Goal: Task Accomplishment & Management: Manage account settings

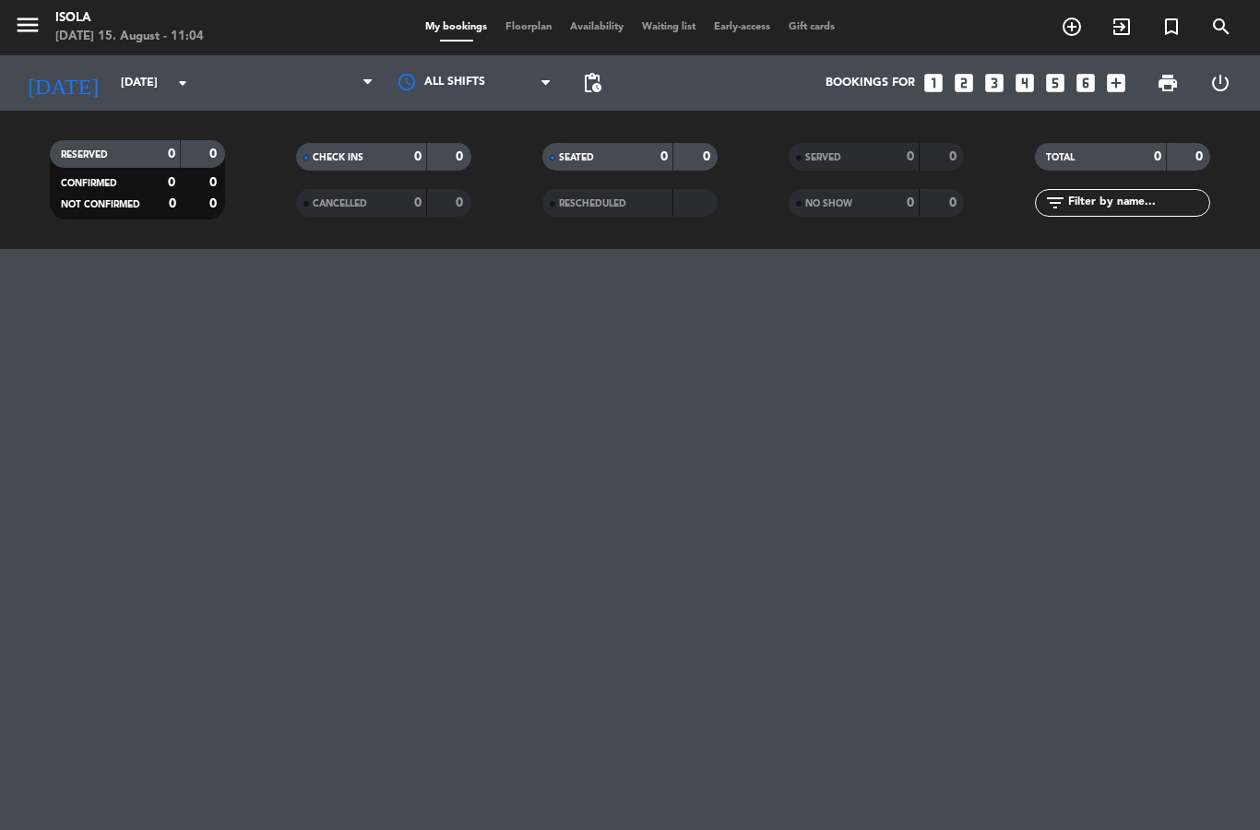
select select "dinner"
click at [511, 22] on span "Floorplan" at bounding box center [528, 27] width 65 height 10
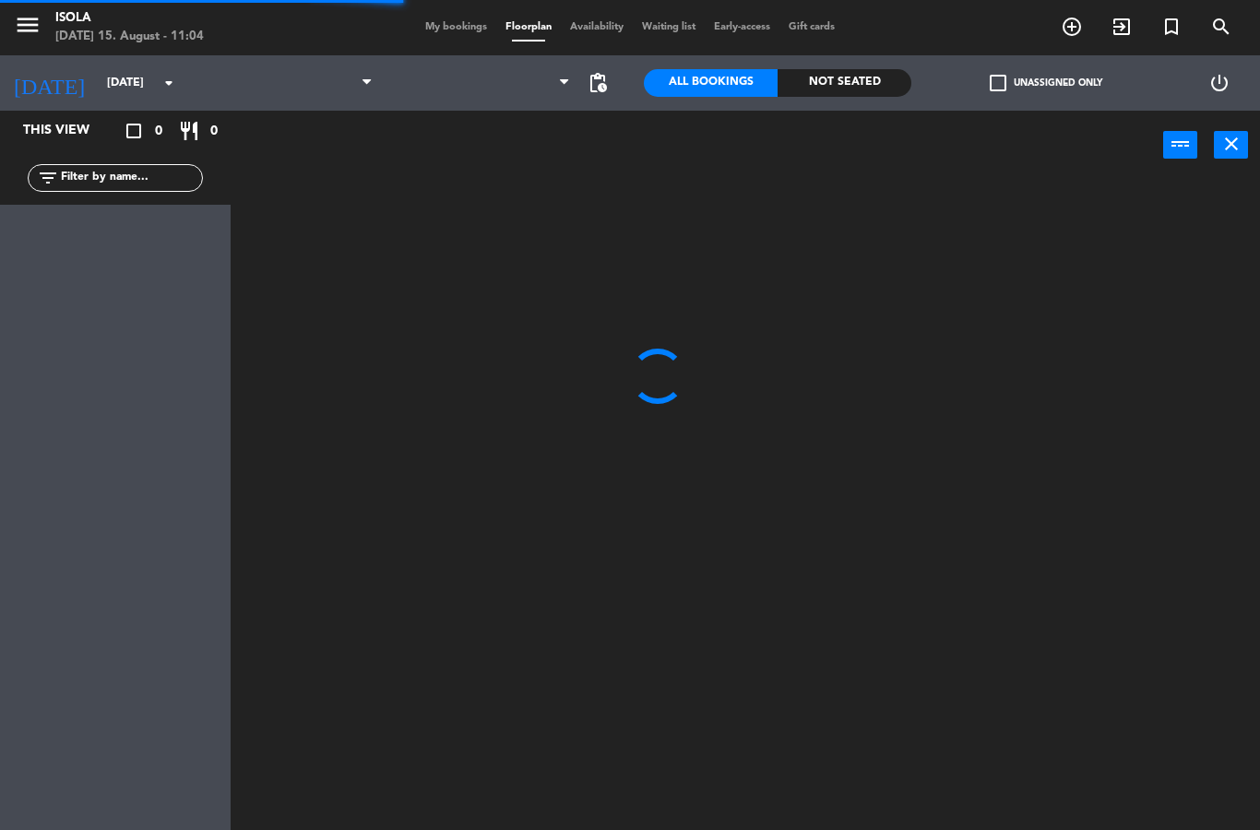
select select "dinner"
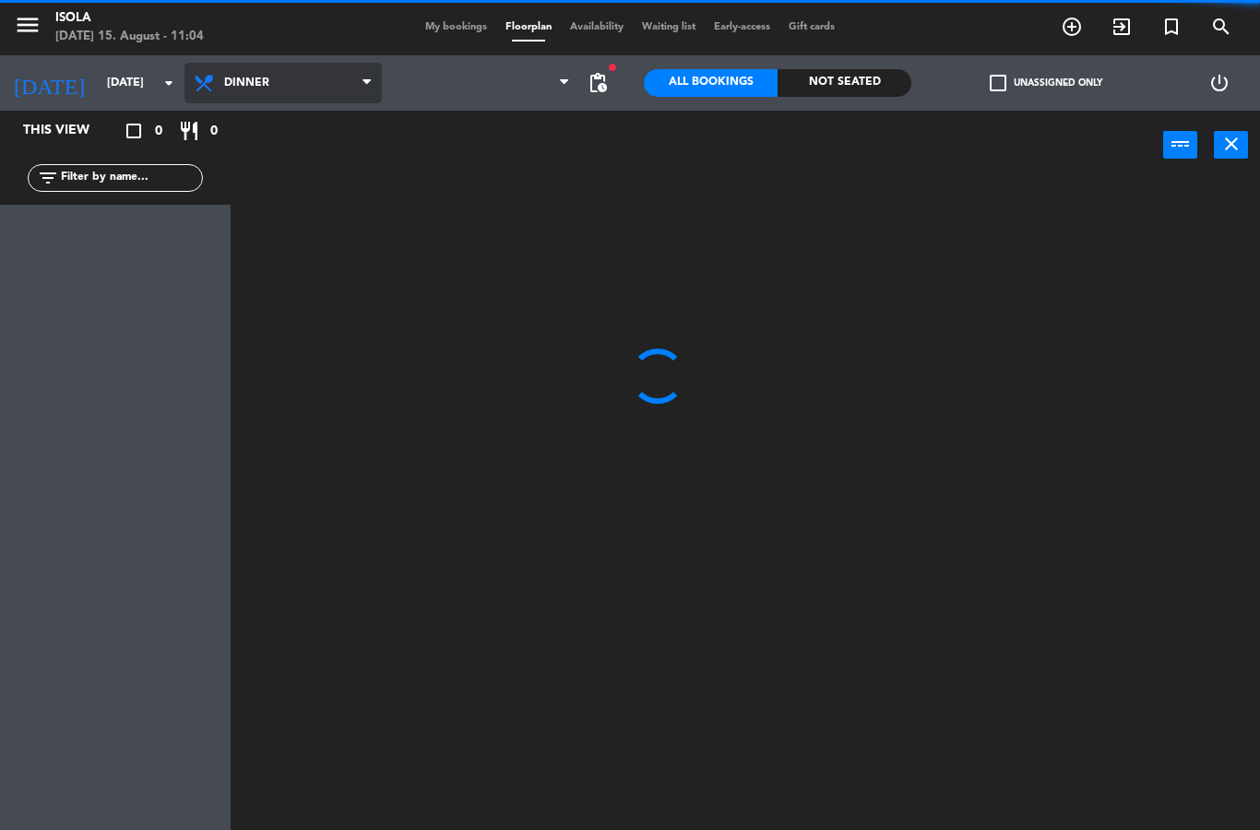
click at [269, 81] on select "Lunch Dinner" at bounding box center [283, 83] width 197 height 41
select select
select select "lunch"
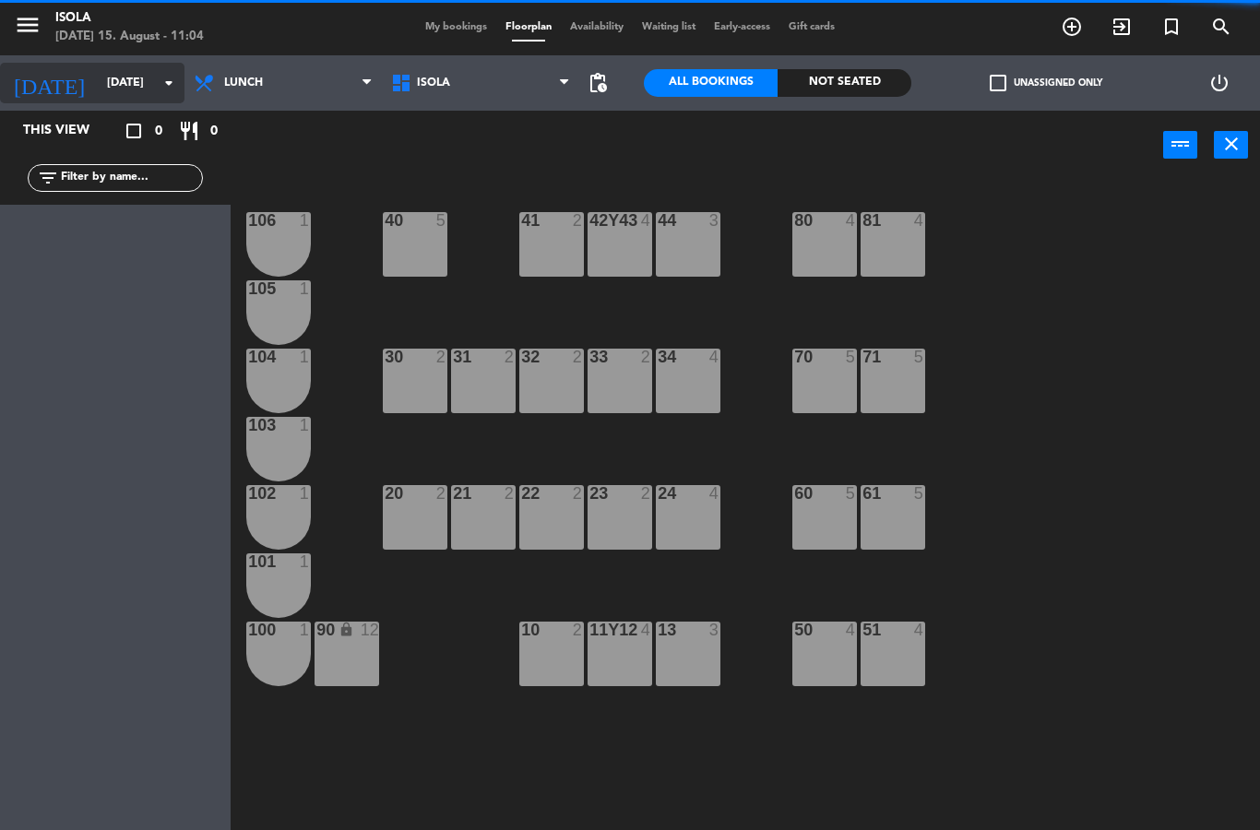
click at [45, 78] on icon "[DATE]" at bounding box center [49, 83] width 98 height 41
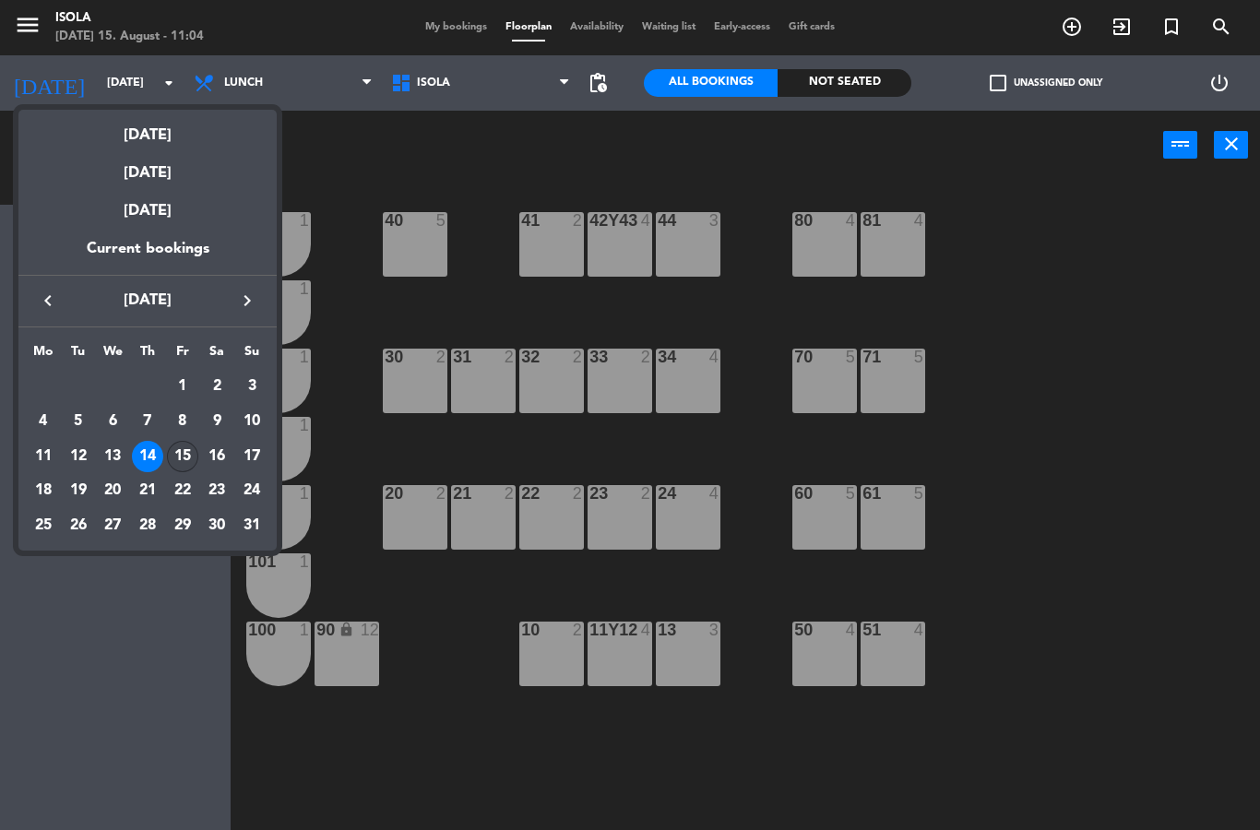
click at [179, 448] on div "15" at bounding box center [182, 456] width 31 height 31
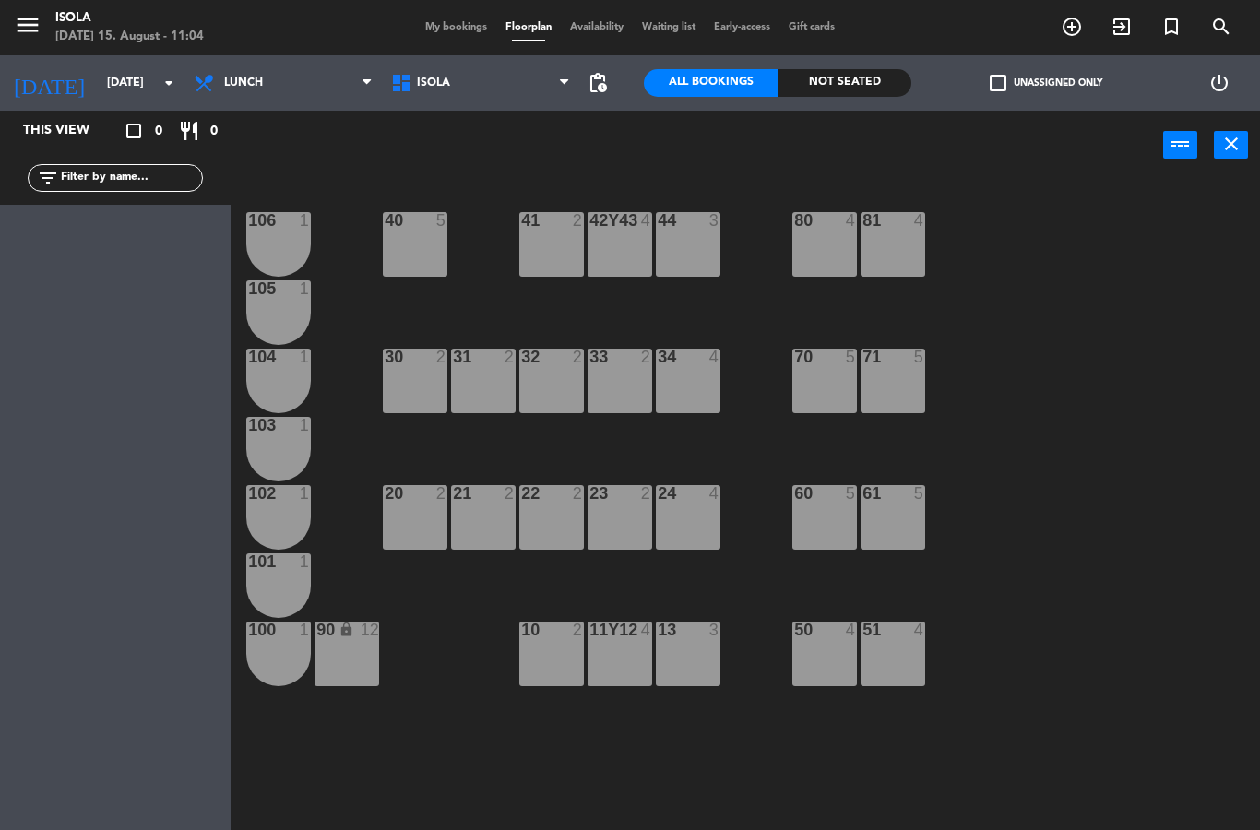
type input "[DATE]"
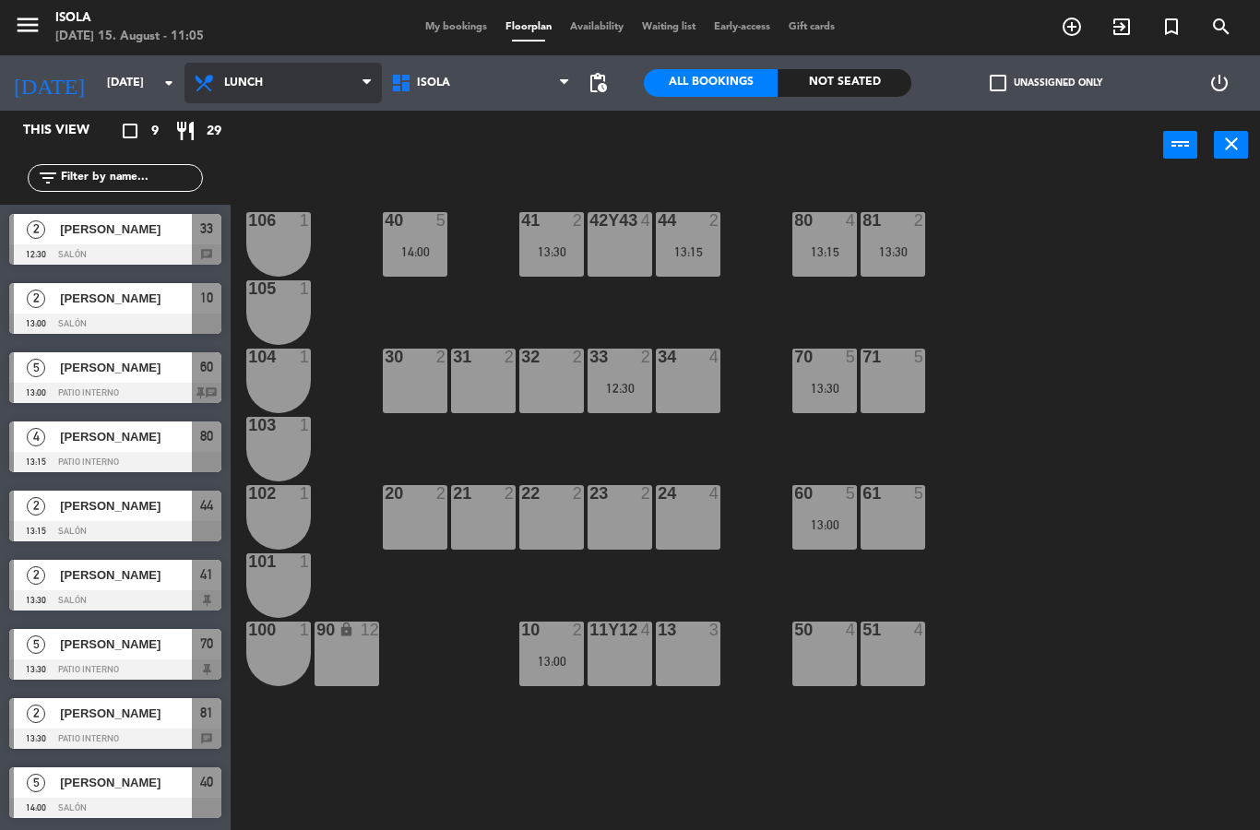
click at [303, 80] on select "Lunch Dinner" at bounding box center [283, 83] width 197 height 41
click at [316, 78] on select "Lunch Dinner" at bounding box center [283, 83] width 197 height 41
click at [316, 76] on select "Lunch Dinner" at bounding box center [283, 83] width 197 height 41
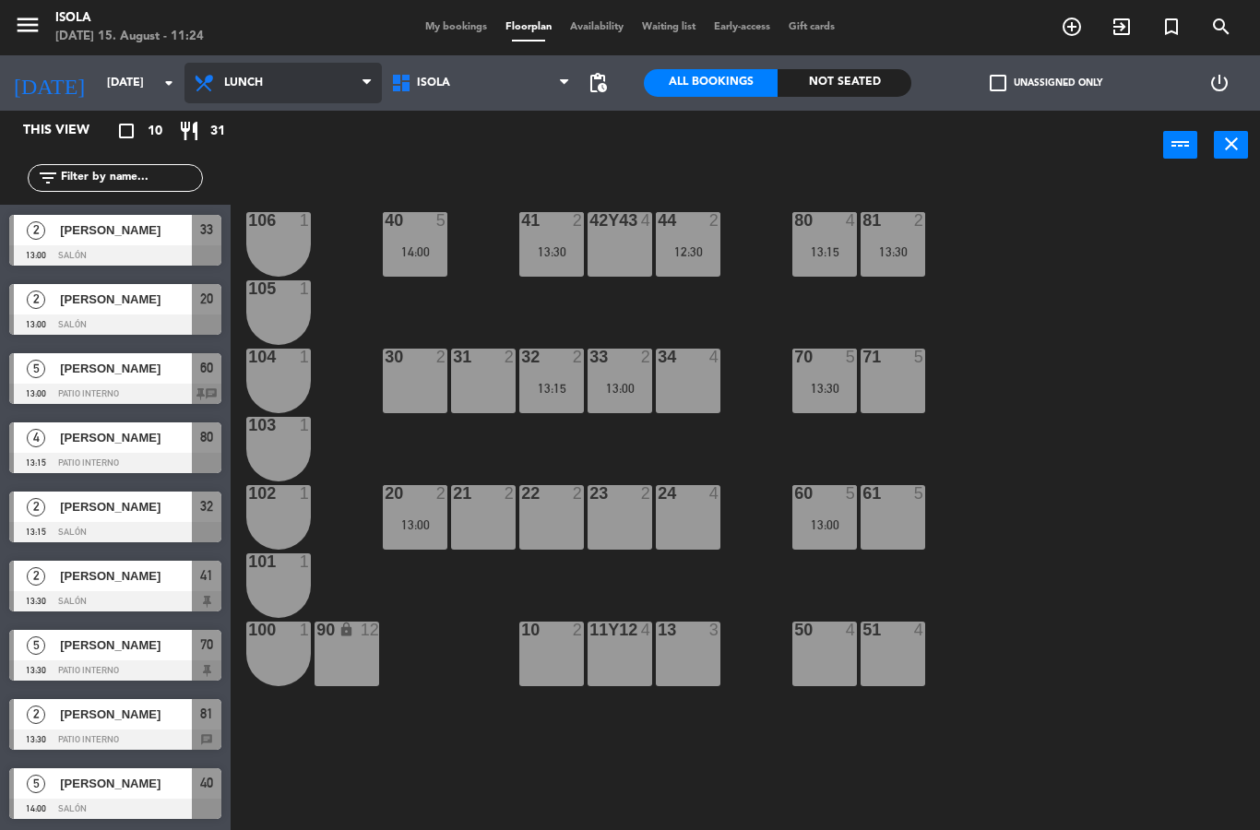
scroll to position [68, 0]
click at [298, 78] on select "Lunch Dinner" at bounding box center [283, 83] width 197 height 41
click at [368, 89] on select "Lunch Dinner" at bounding box center [283, 83] width 197 height 41
select select "lunch"
click at [148, 250] on div at bounding box center [115, 255] width 212 height 20
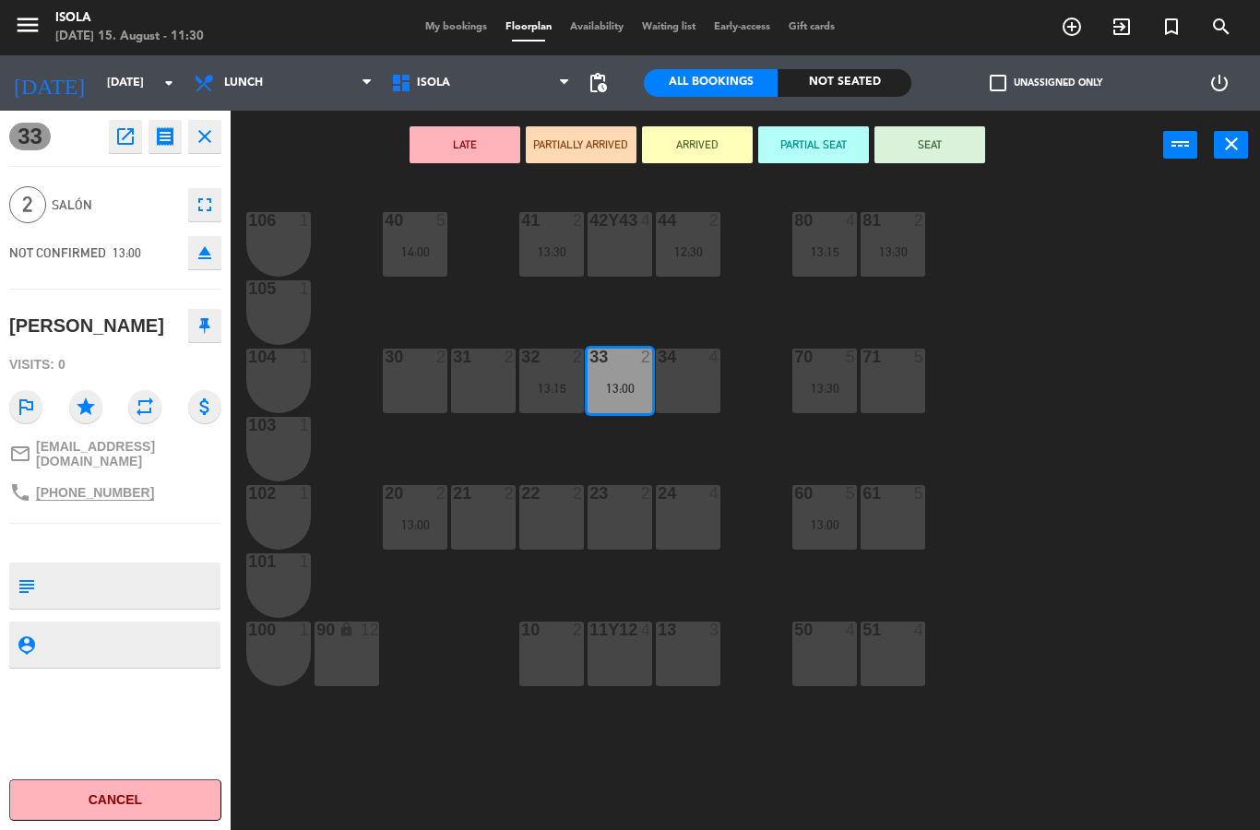
click at [216, 124] on button "close" at bounding box center [204, 136] width 33 height 33
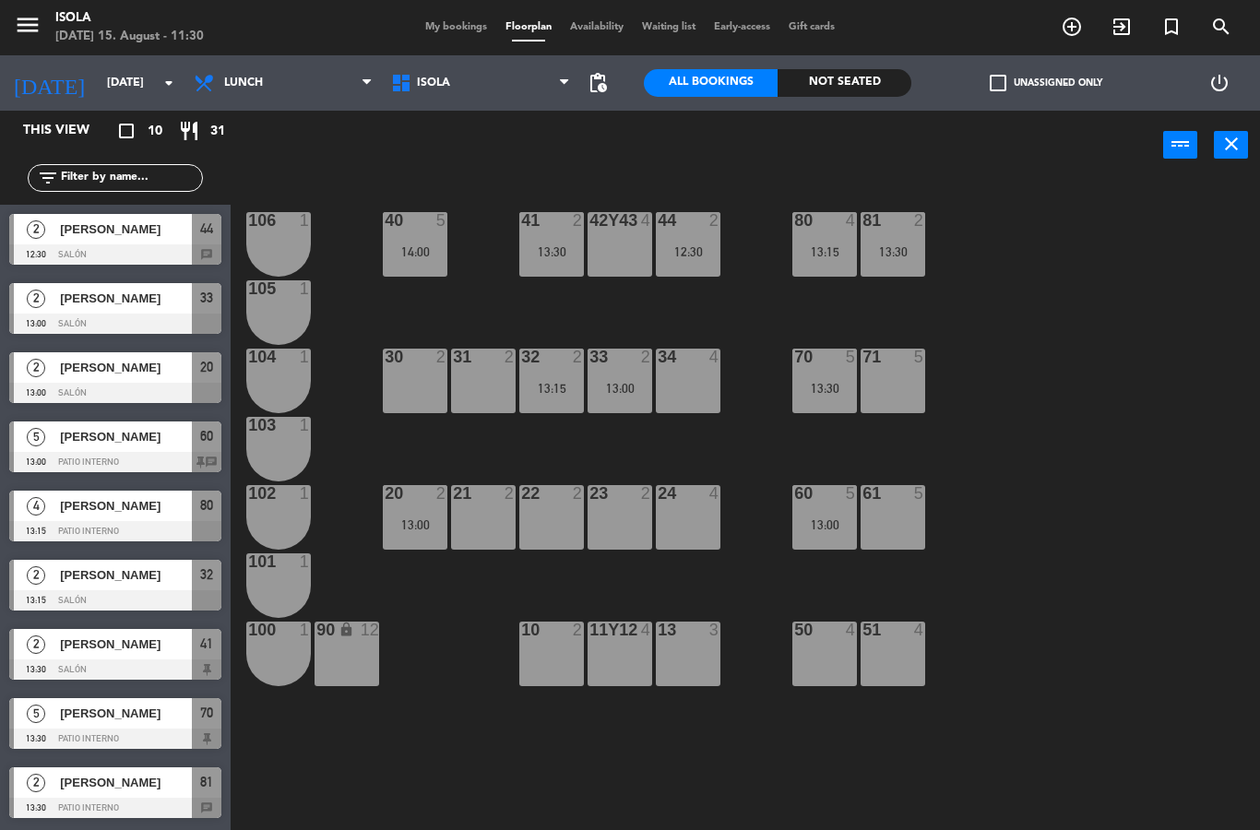
click at [124, 292] on span "[PERSON_NAME]" at bounding box center [126, 298] width 132 height 19
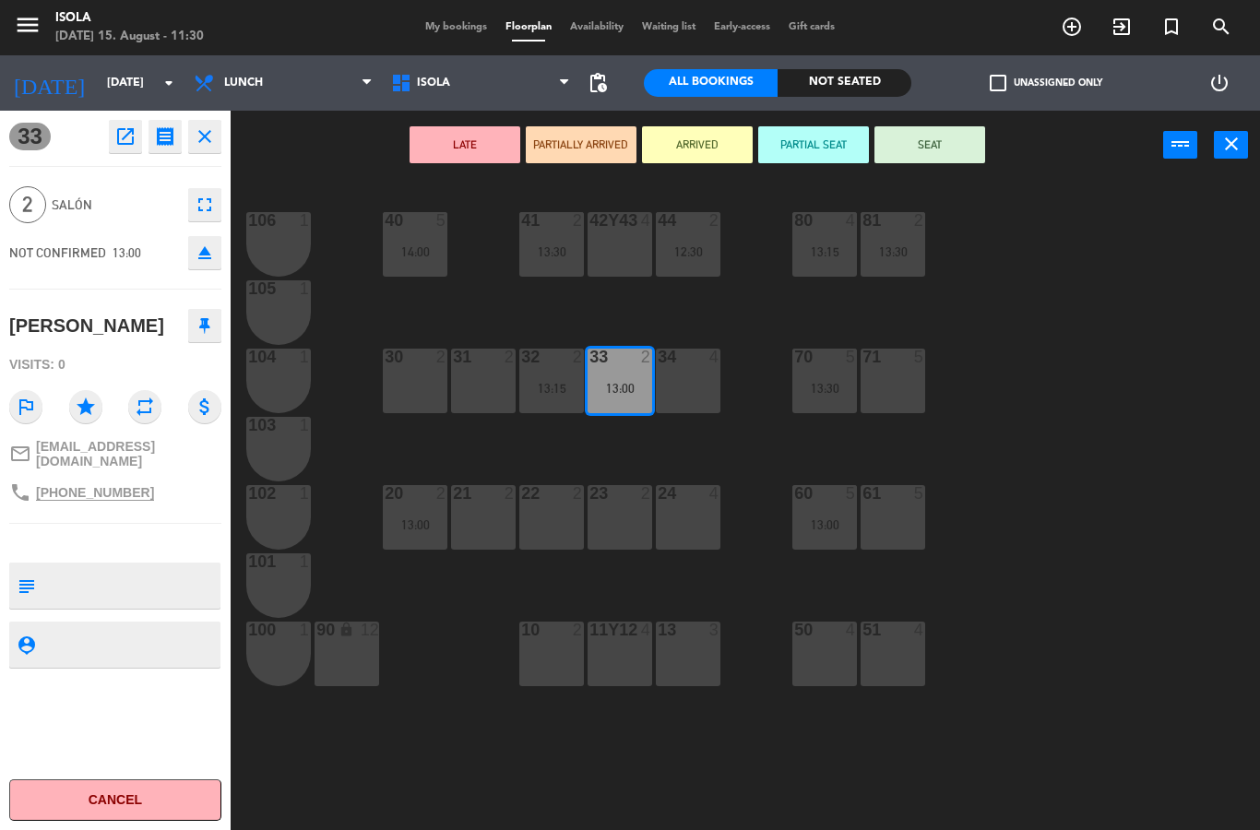
click at [201, 144] on icon "close" at bounding box center [205, 136] width 22 height 22
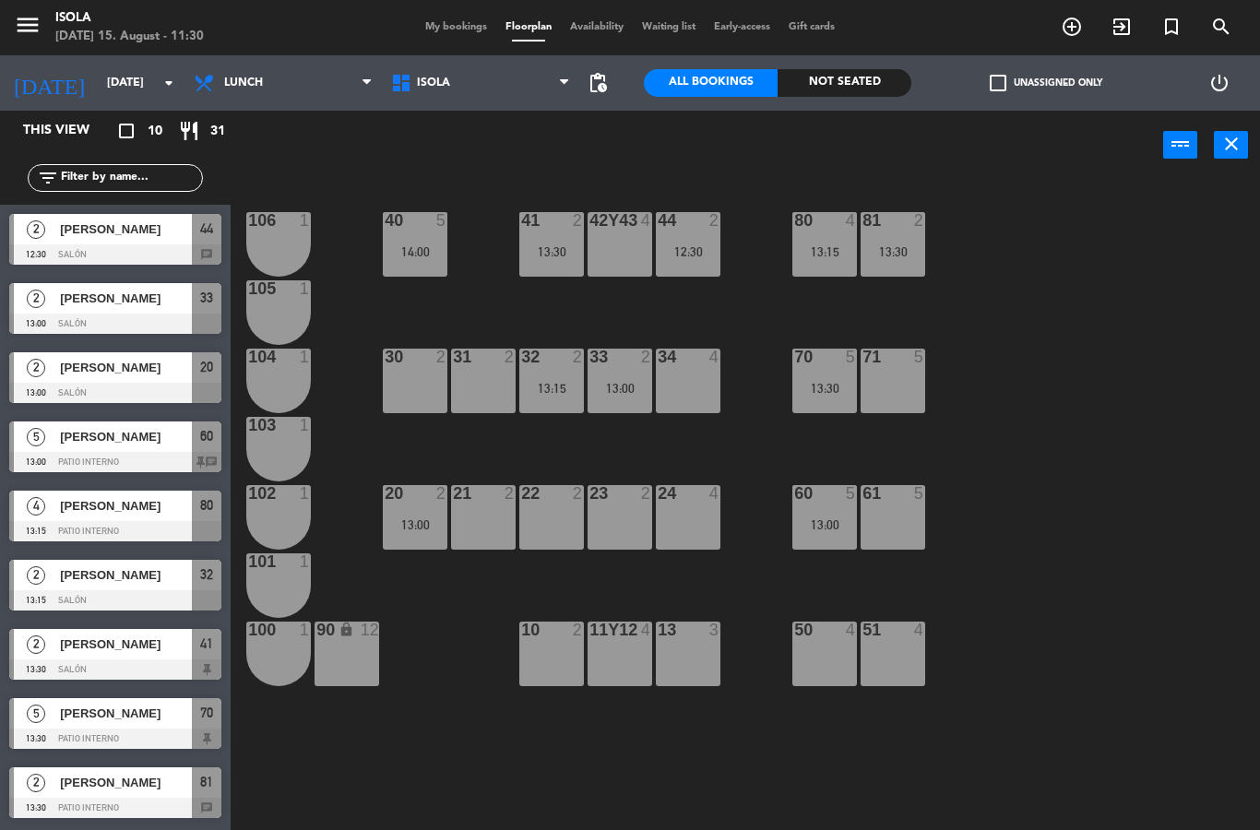
click at [110, 384] on div at bounding box center [115, 393] width 212 height 20
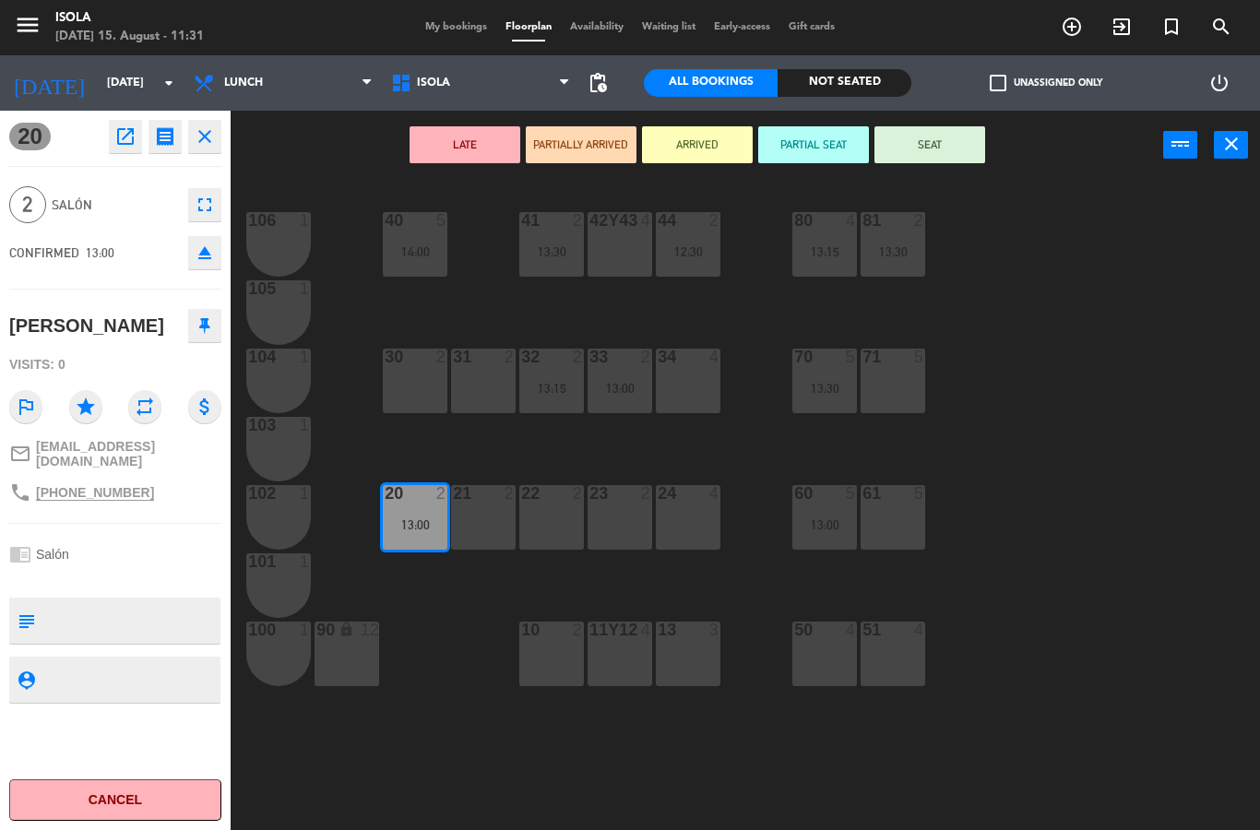
click at [209, 137] on icon "close" at bounding box center [205, 136] width 22 height 22
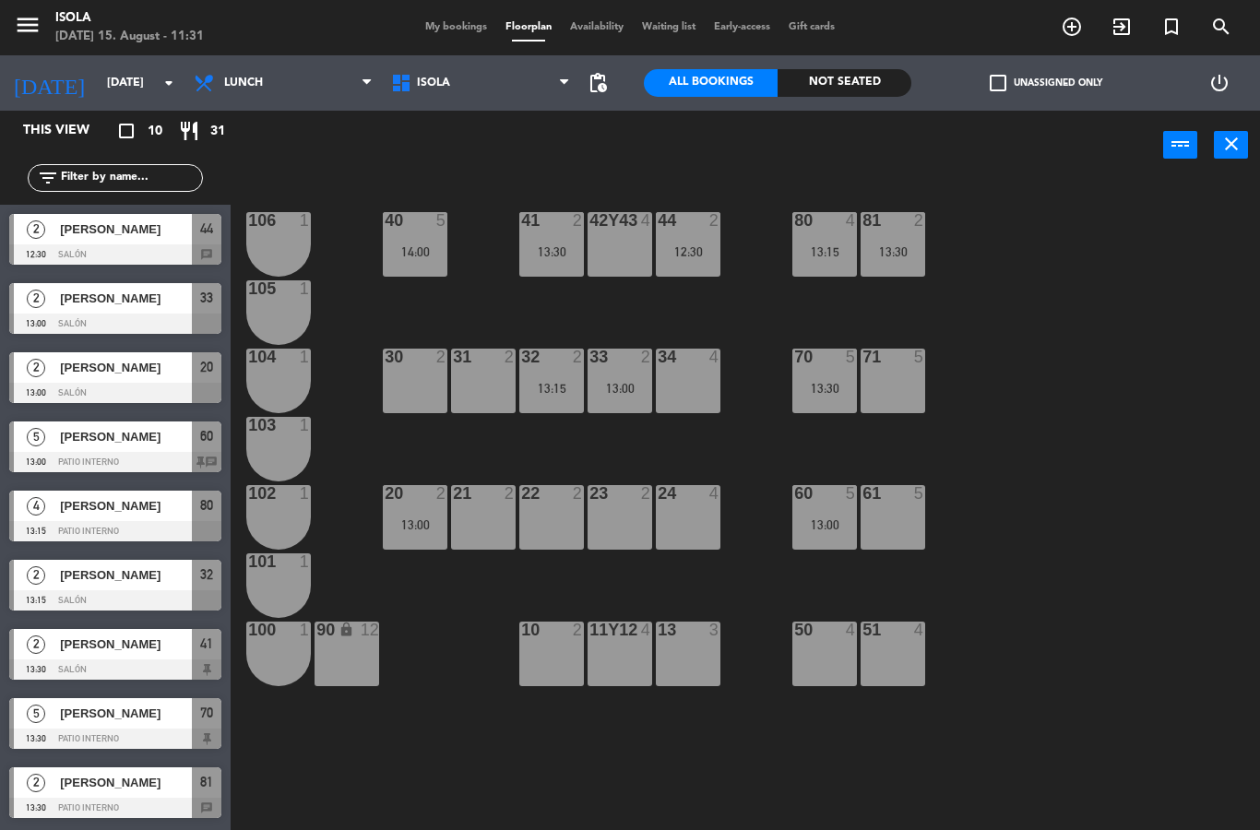
click at [117, 509] on span "[PERSON_NAME]" at bounding box center [126, 505] width 132 height 19
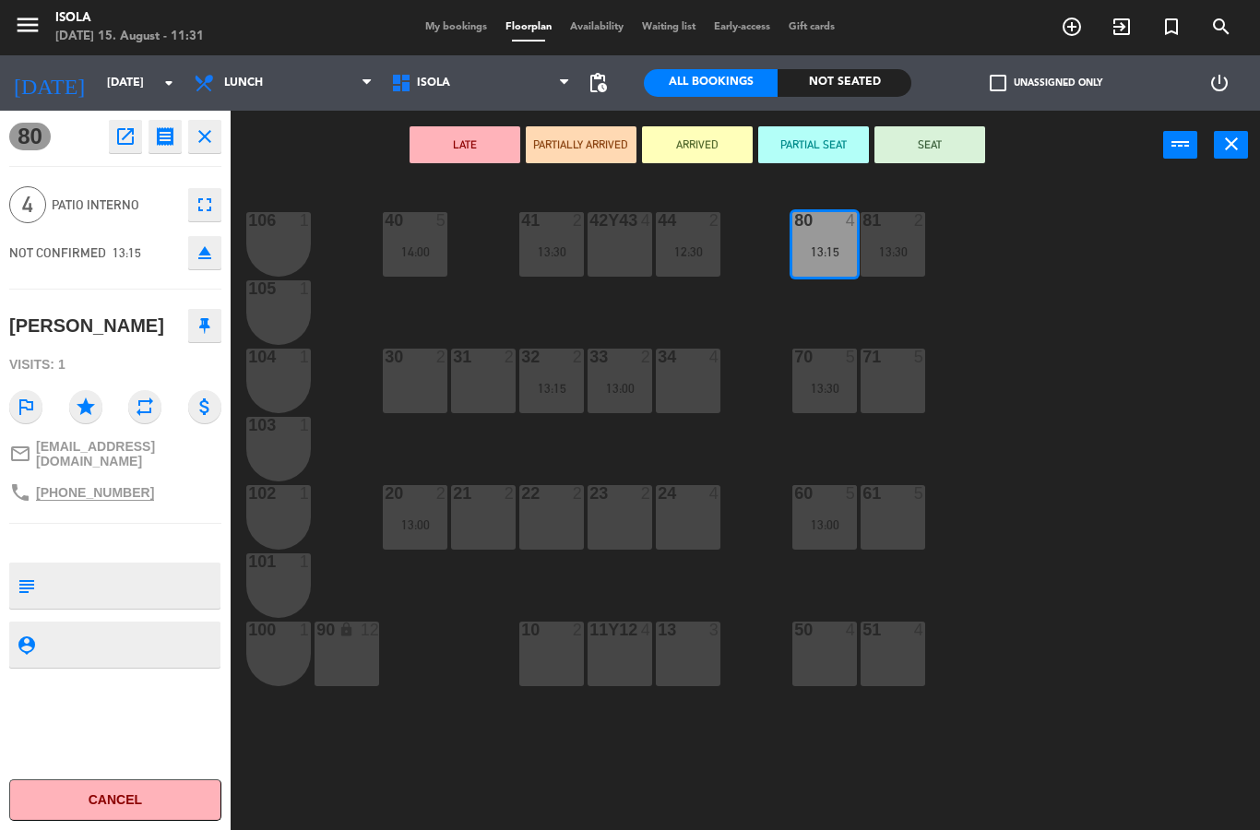
click at [212, 150] on button "close" at bounding box center [204, 136] width 33 height 33
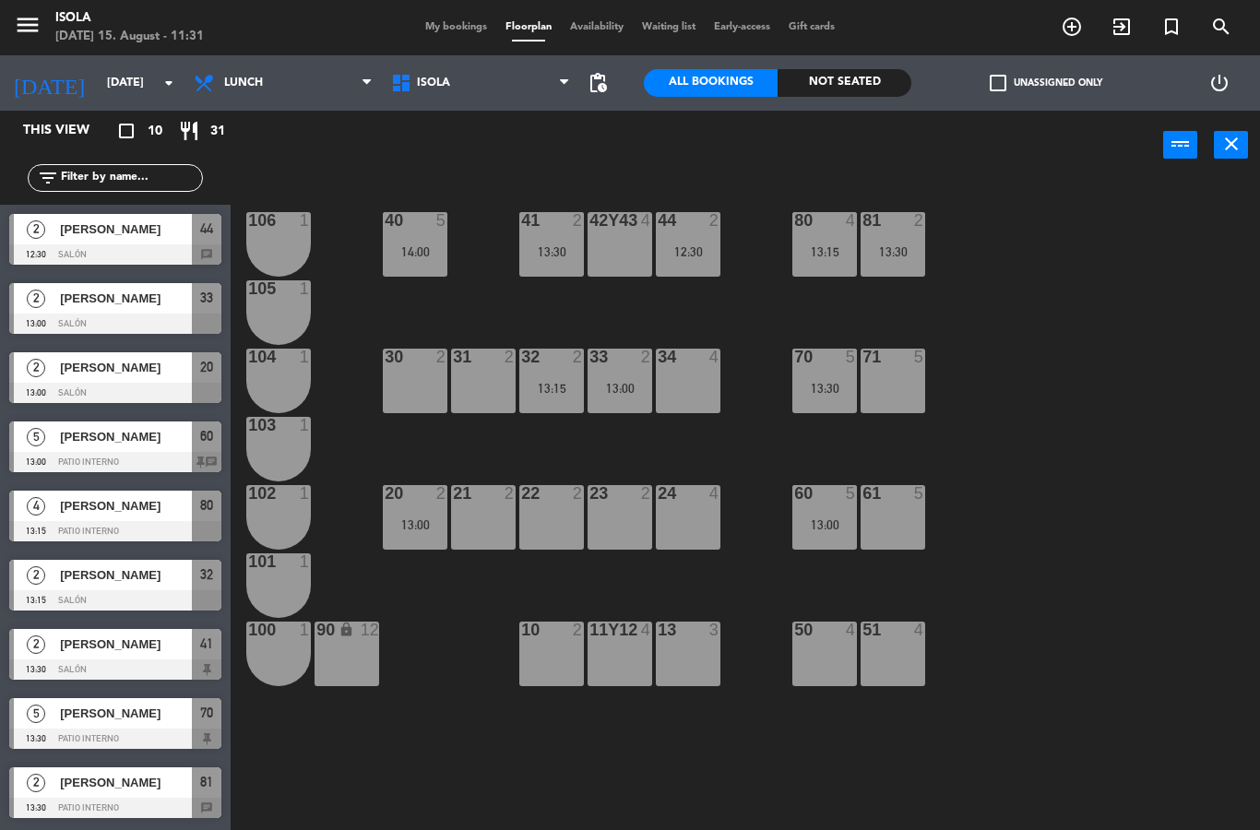
click at [416, 26] on span "My bookings" at bounding box center [456, 27] width 80 height 10
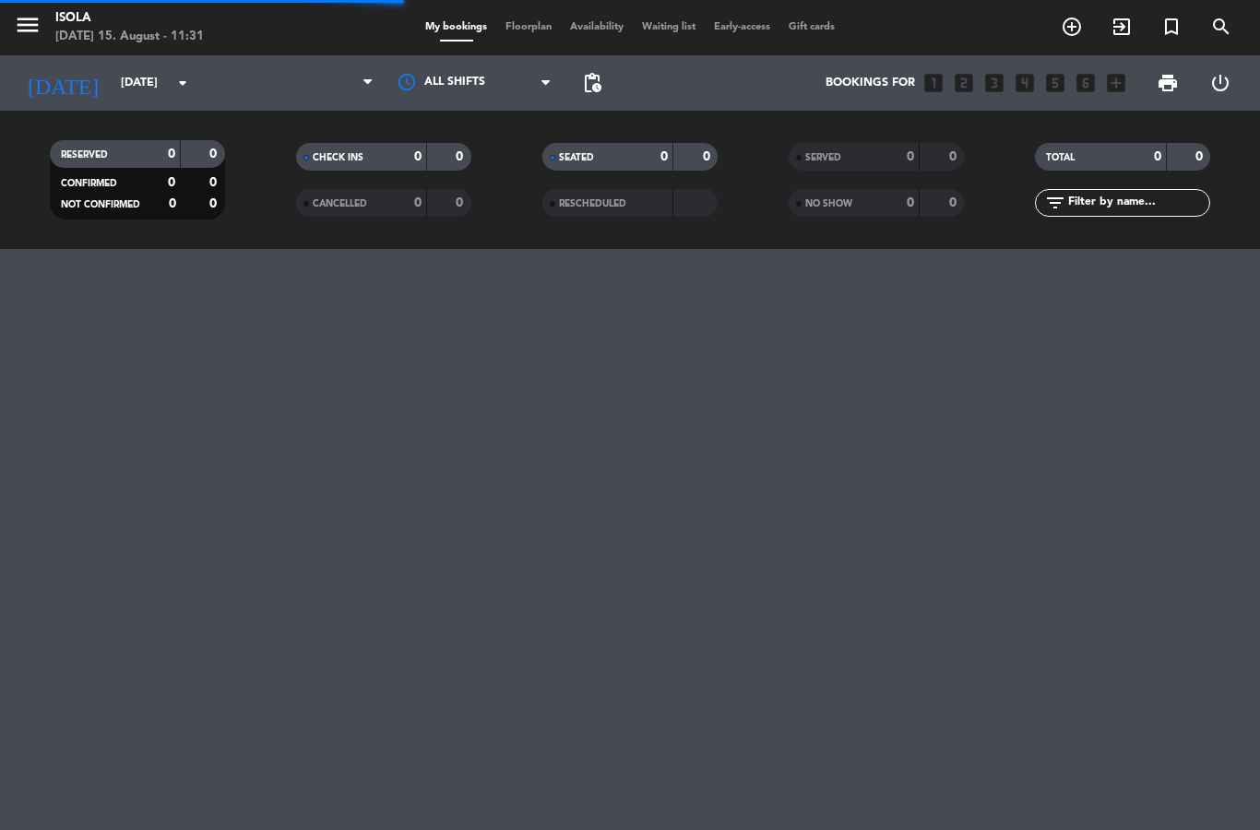
select select "lunch"
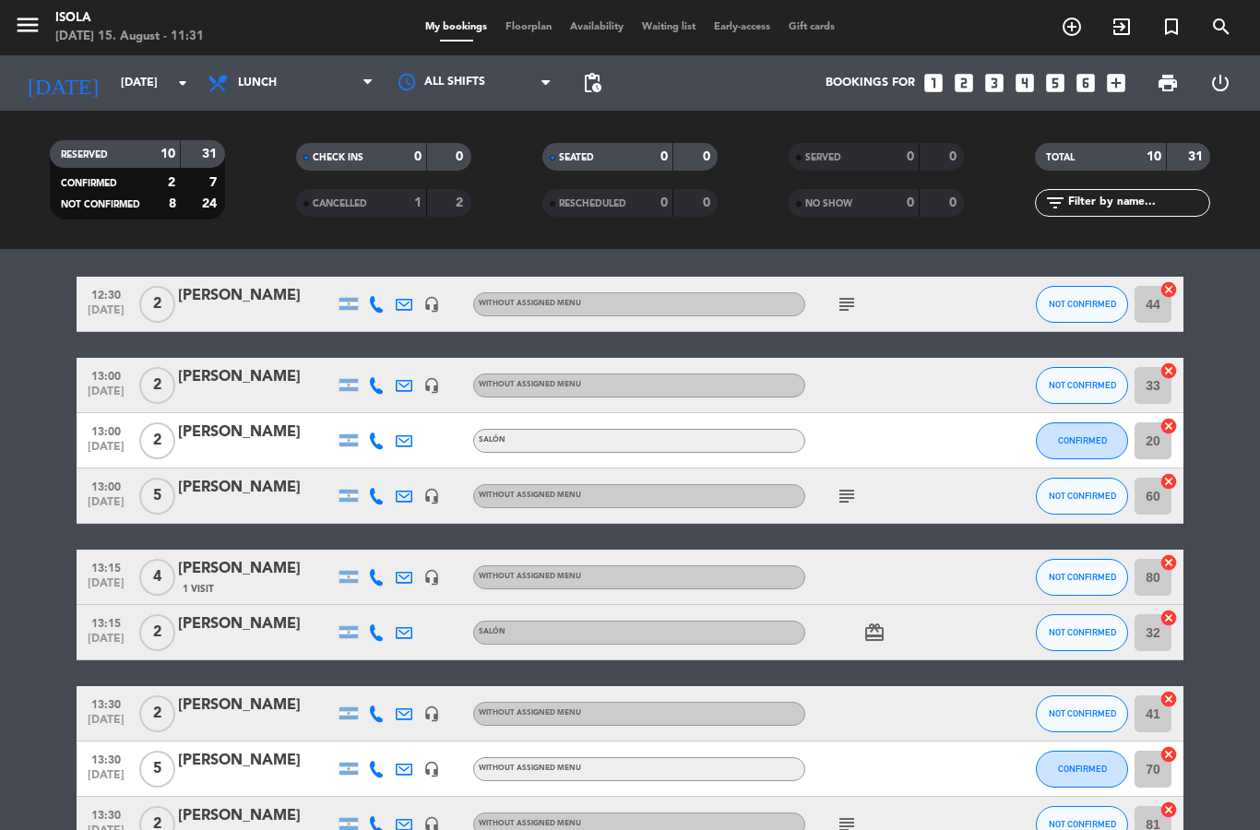
scroll to position [47, 0]
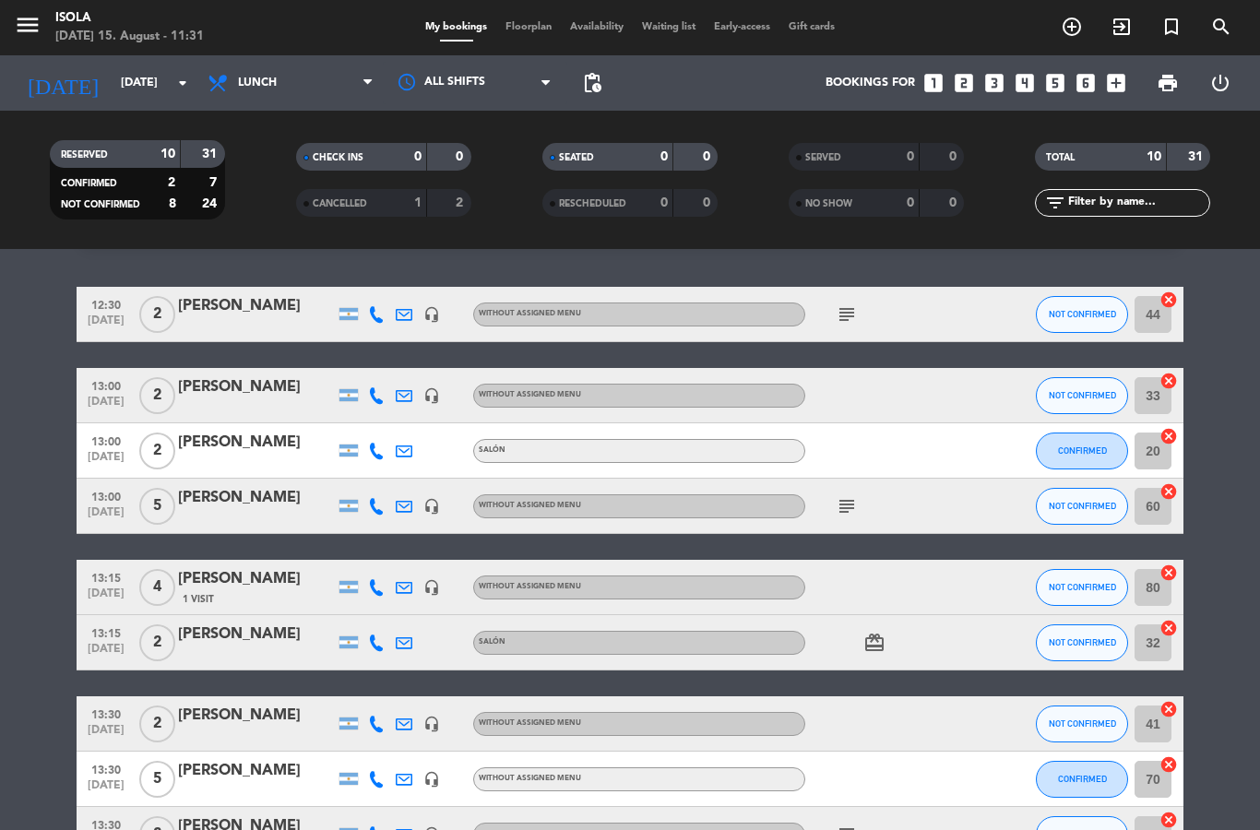
click at [437, 309] on icon "headset_mic" at bounding box center [431, 314] width 17 height 17
click at [931, 317] on div "subject" at bounding box center [888, 314] width 166 height 54
click at [435, 391] on icon "headset_mic" at bounding box center [431, 396] width 17 height 17
click at [885, 391] on div at bounding box center [888, 395] width 166 height 54
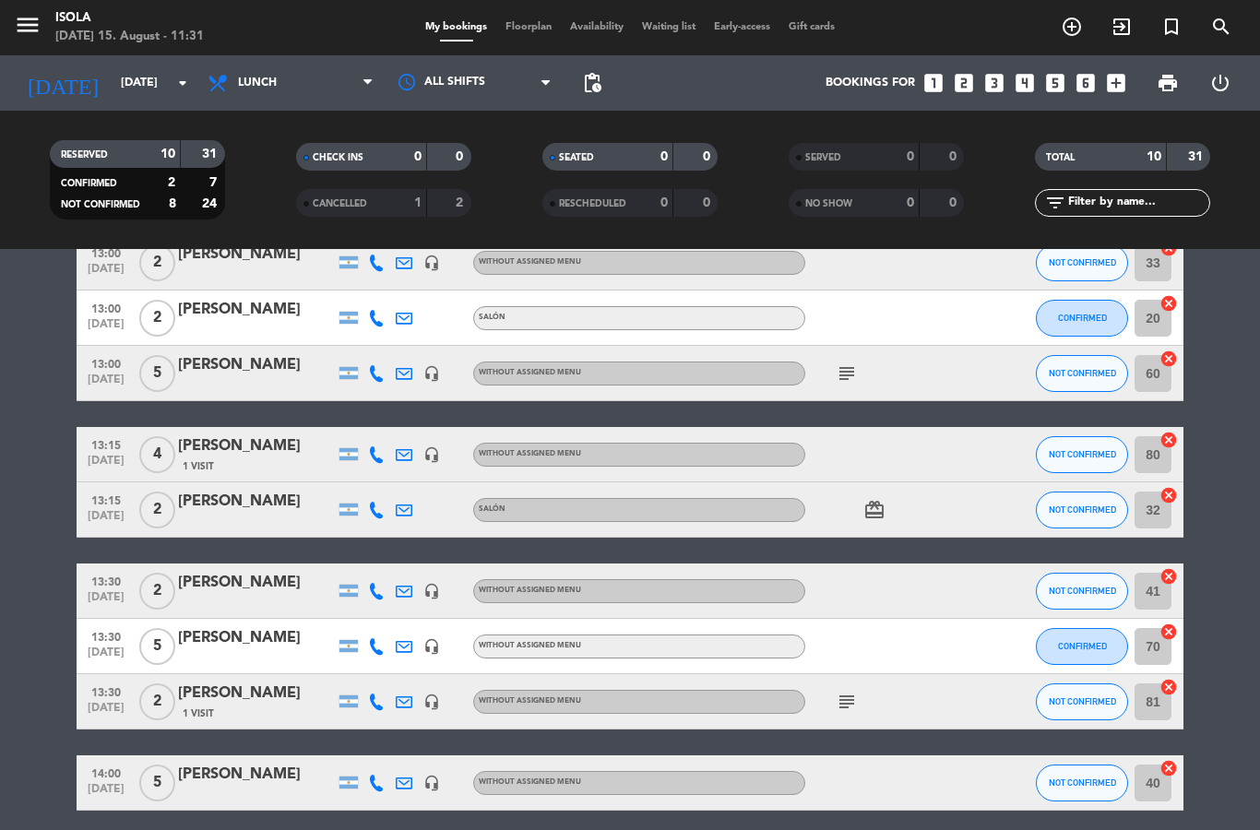
scroll to position [179, 0]
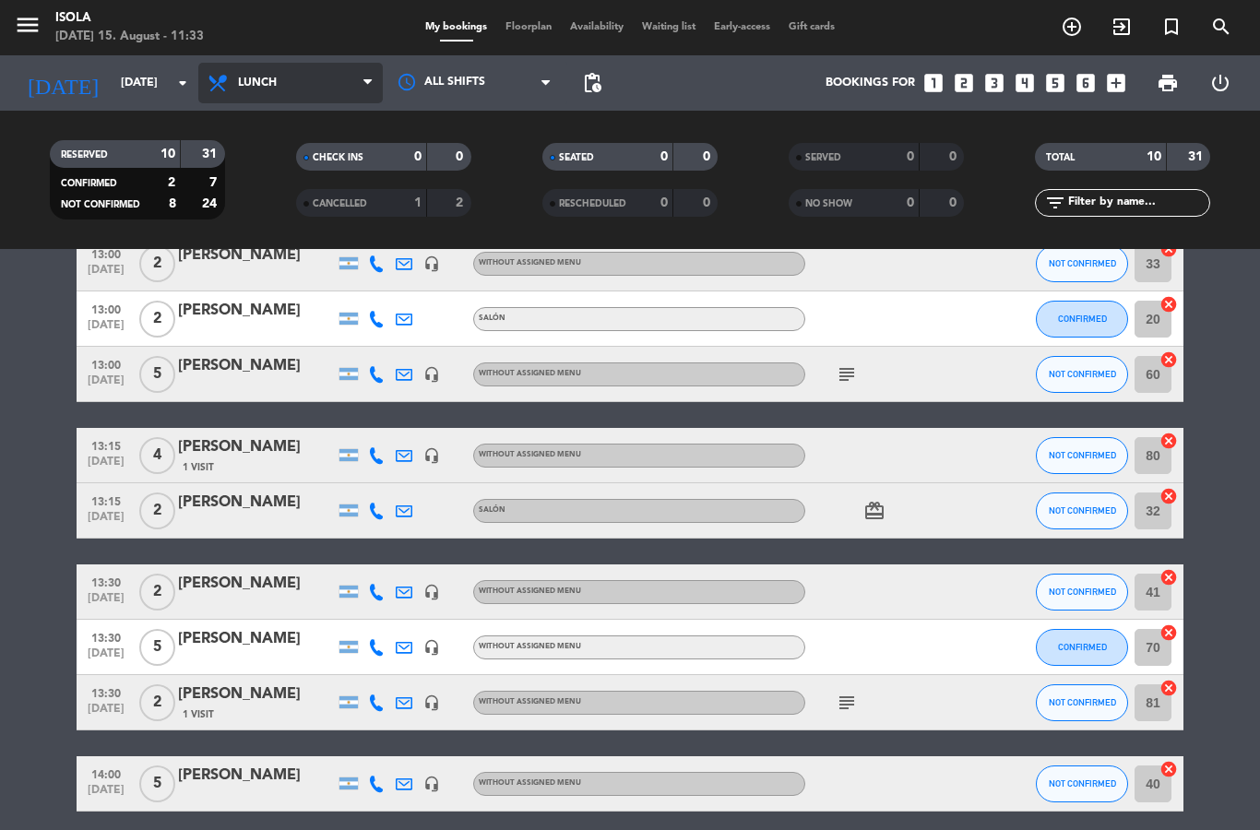
click at [280, 90] on select "All services Lunch Dinner" at bounding box center [290, 83] width 185 height 41
select select "dinner"
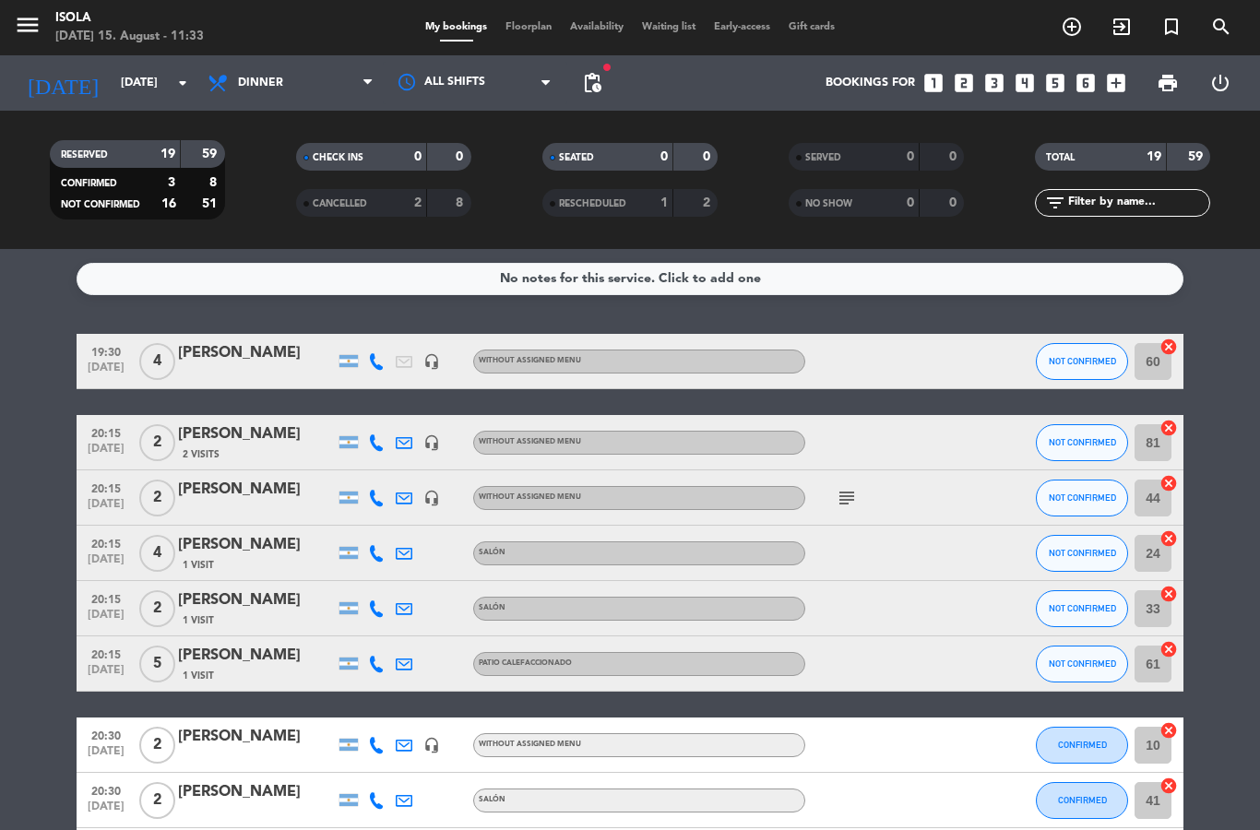
scroll to position [0, 0]
click at [294, 101] on select "All services Lunch Dinner" at bounding box center [290, 83] width 185 height 41
select select "lunch"
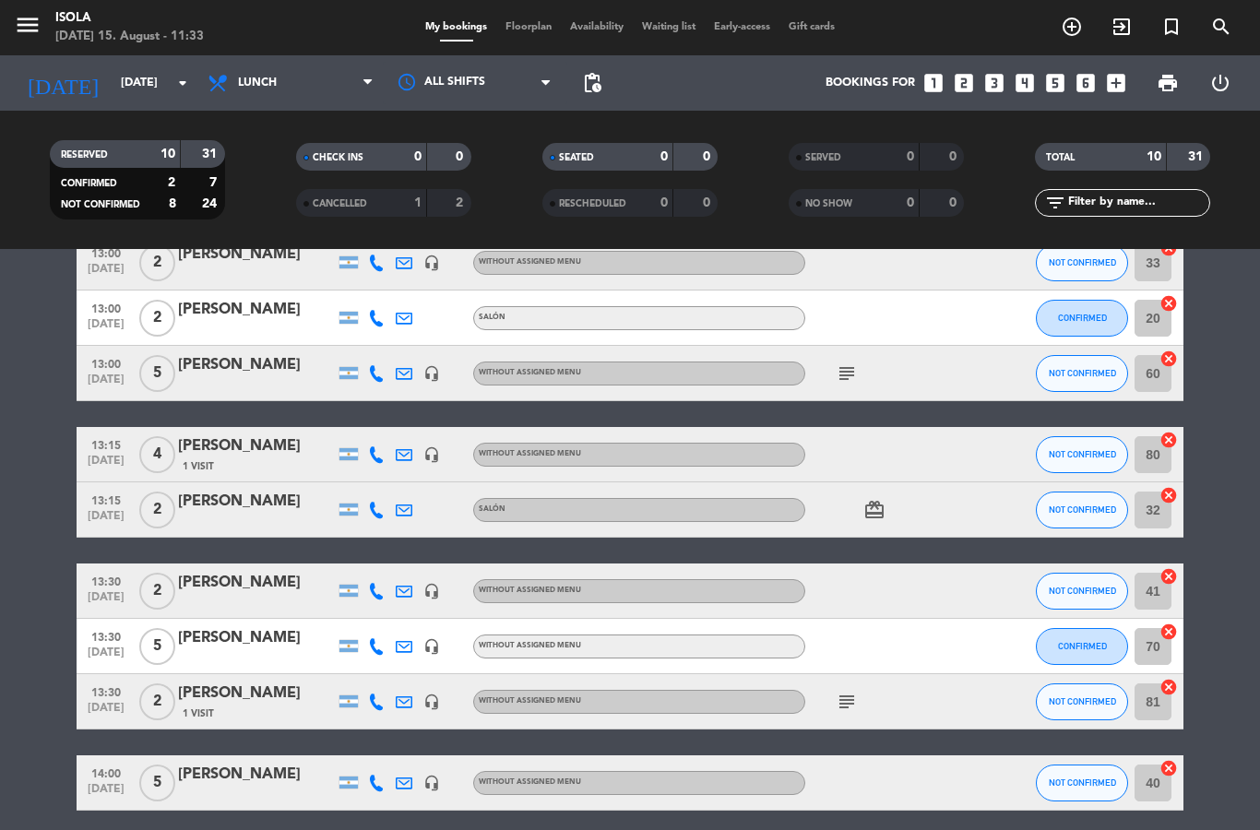
scroll to position [179, 0]
